Goal: Information Seeking & Learning: Learn about a topic

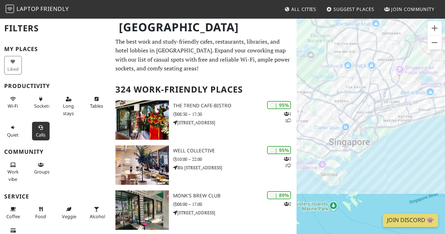
click at [38, 132] on span "Calls" at bounding box center [40, 135] width 9 height 6
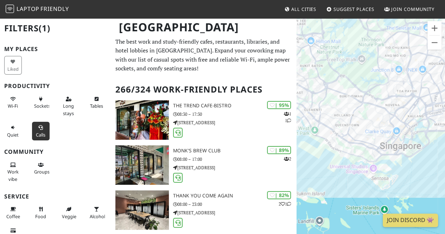
drag, startPoint x: 350, startPoint y: 161, endPoint x: 405, endPoint y: 165, distance: 55.0
click at [405, 165] on div at bounding box center [371, 135] width 148 height 234
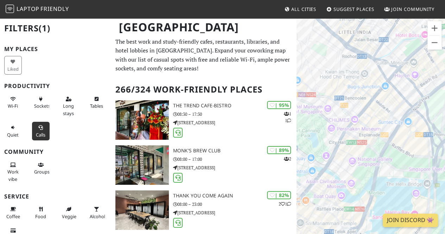
drag, startPoint x: 393, startPoint y: 147, endPoint x: 416, endPoint y: 158, distance: 25.5
click at [416, 158] on div at bounding box center [371, 135] width 148 height 234
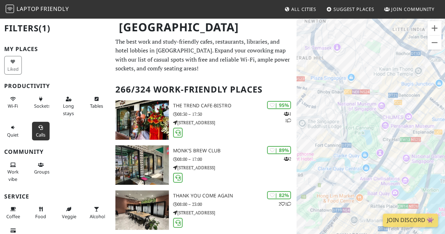
drag, startPoint x: 386, startPoint y: 182, endPoint x: 437, endPoint y: 180, distance: 51.0
click at [437, 180] on div at bounding box center [371, 135] width 148 height 234
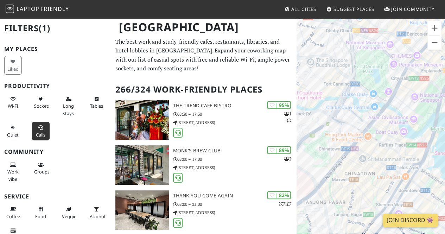
drag, startPoint x: 376, startPoint y: 132, endPoint x: 385, endPoint y: 72, distance: 60.2
click at [385, 72] on div at bounding box center [371, 135] width 148 height 234
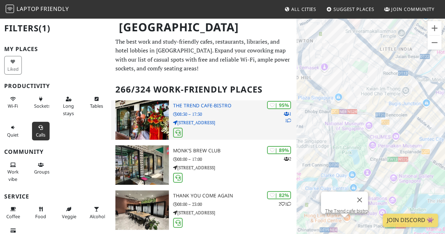
click at [266, 116] on p "08:30 – 17:30" at bounding box center [234, 114] width 123 height 7
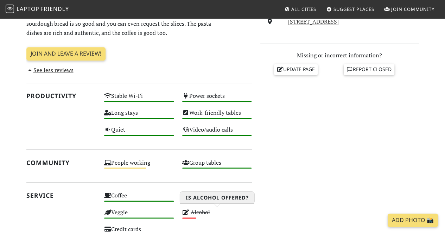
scroll to position [271, 0]
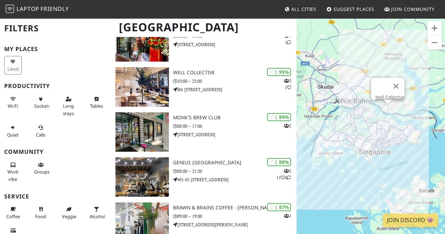
scroll to position [78, 0]
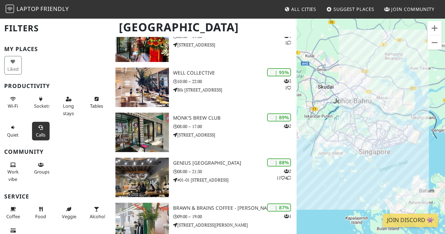
click at [35, 129] on button "Calls" at bounding box center [41, 131] width 18 height 19
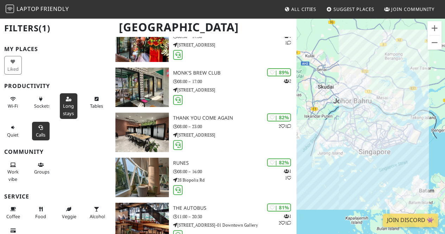
click at [63, 103] on span "Long stays" at bounding box center [68, 109] width 11 height 13
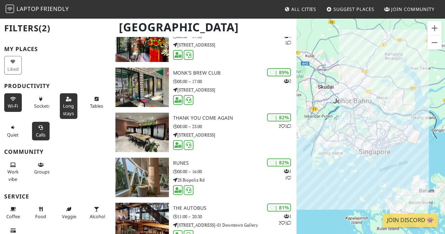
click at [14, 105] on span "Wi-Fi" at bounding box center [13, 106] width 10 height 6
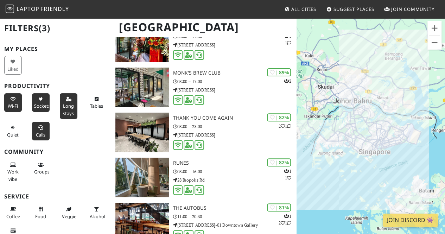
click at [34, 107] on span "Sockets" at bounding box center [42, 106] width 16 height 6
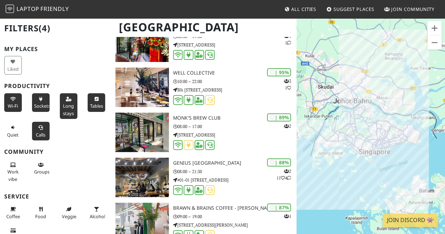
click at [90, 106] on span "Tables" at bounding box center [96, 106] width 13 height 6
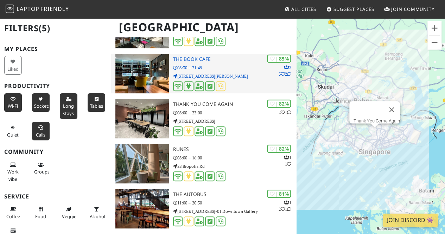
scroll to position [183, 0]
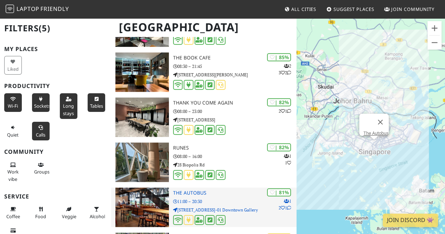
click at [240, 196] on div "| 81% 1 2 1 The Autobus 11:00 – 20:30 6A Shenton Way, #01-01 Downtown Gallery" at bounding box center [234, 206] width 123 height 39
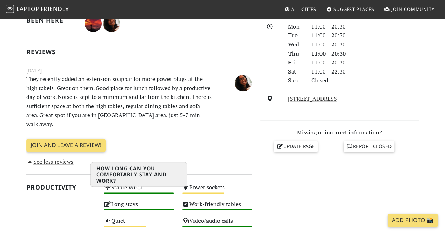
scroll to position [200, 0]
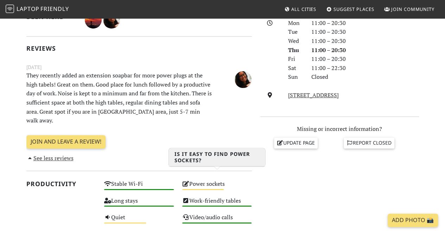
click at [206, 189] on div "Medium" at bounding box center [203, 189] width 42 height 1
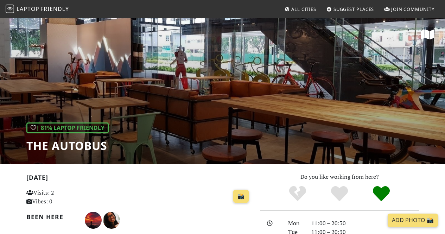
scroll to position [200, 0]
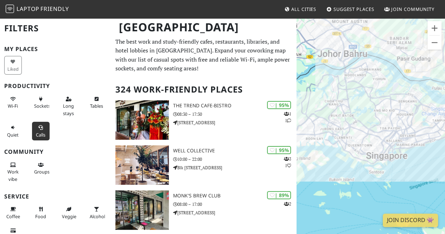
click at [33, 129] on button "Calls" at bounding box center [41, 131] width 18 height 19
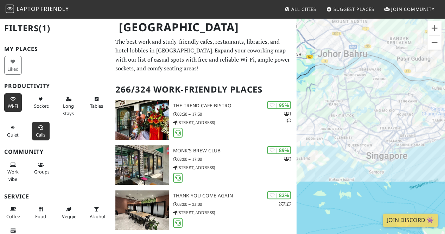
click at [16, 107] on span "Wi-Fi" at bounding box center [13, 106] width 10 height 6
click at [34, 107] on span "Sockets" at bounding box center [42, 106] width 16 height 6
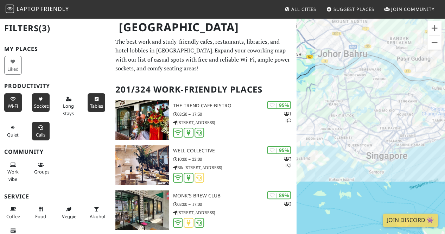
click at [96, 108] on span "Tables" at bounding box center [96, 106] width 13 height 6
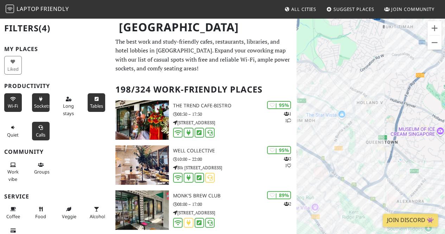
drag, startPoint x: 351, startPoint y: 158, endPoint x: 421, endPoint y: 153, distance: 69.8
click at [421, 153] on div at bounding box center [371, 135] width 148 height 234
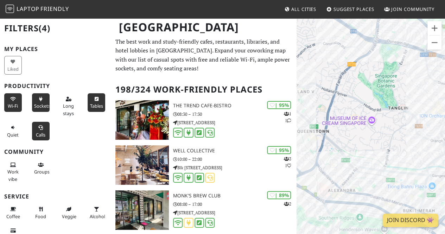
drag, startPoint x: 401, startPoint y: 141, endPoint x: 310, endPoint y: 131, distance: 91.7
click at [310, 131] on div at bounding box center [371, 135] width 148 height 234
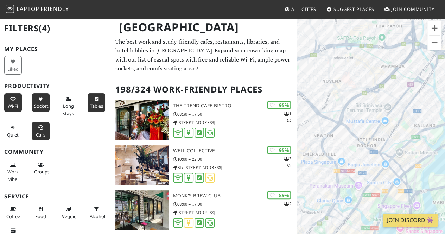
drag, startPoint x: 361, startPoint y: 159, endPoint x: 348, endPoint y: 120, distance: 41.8
click at [348, 120] on div at bounding box center [371, 135] width 148 height 234
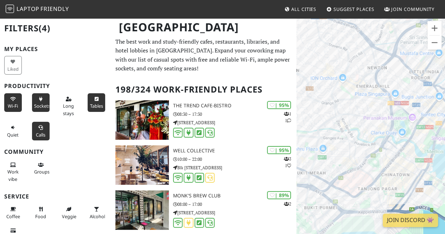
drag, startPoint x: 348, startPoint y: 120, endPoint x: 404, endPoint y: 51, distance: 88.6
click at [404, 51] on div at bounding box center [371, 135] width 148 height 234
